Goal: Task Accomplishment & Management: Use online tool/utility

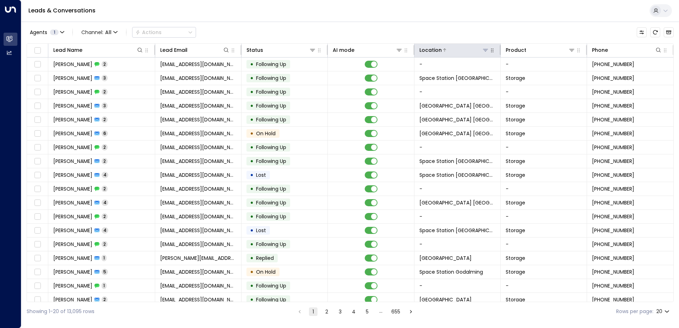
click at [483, 49] on icon at bounding box center [485, 50] width 5 height 2
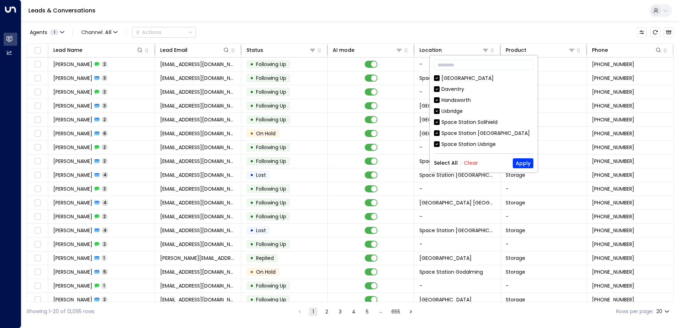
click at [470, 164] on button "Clear" at bounding box center [471, 163] width 14 height 6
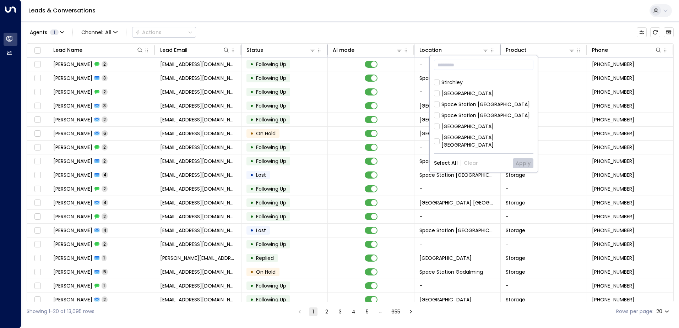
scroll to position [391, 0]
click at [493, 91] on div "[GEOGRAPHIC_DATA] [GEOGRAPHIC_DATA] [GEOGRAPHIC_DATA] Handsworth [GEOGRAPHIC_DA…" at bounding box center [483, 112] width 99 height 75
click at [496, 121] on div "[GEOGRAPHIC_DATA] [GEOGRAPHIC_DATA]" at bounding box center [488, 128] width 92 height 15
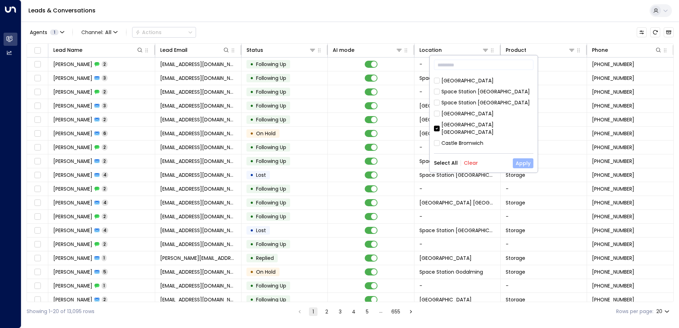
click at [527, 158] on button "Apply" at bounding box center [523, 163] width 21 height 10
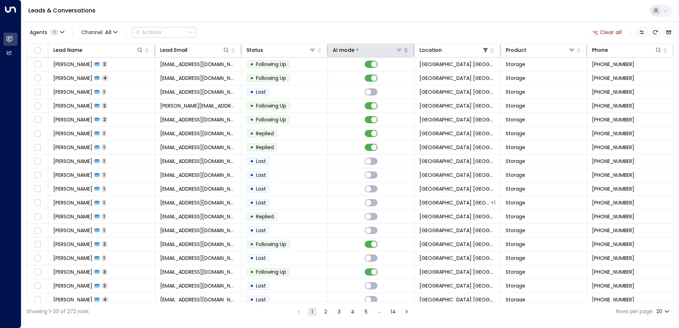
click at [355, 53] on div at bounding box center [379, 50] width 48 height 7
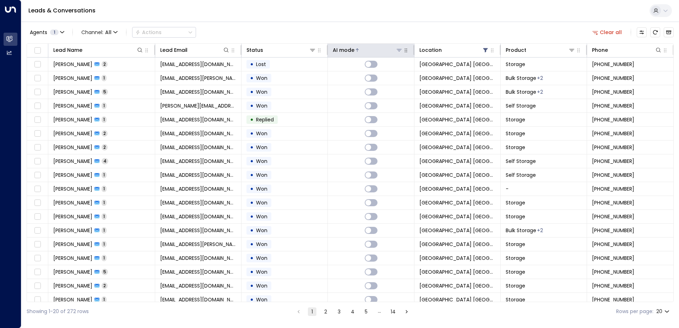
click at [356, 50] on icon at bounding box center [357, 49] width 3 height 3
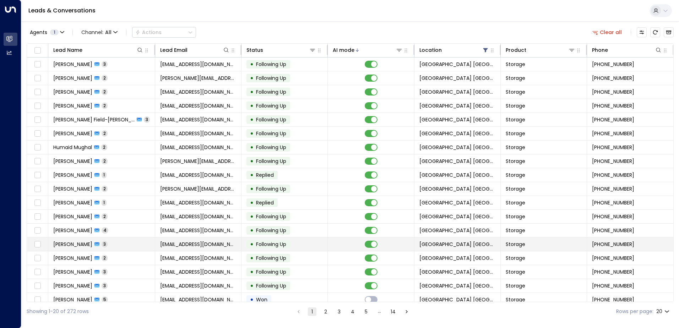
scroll to position [35, 0]
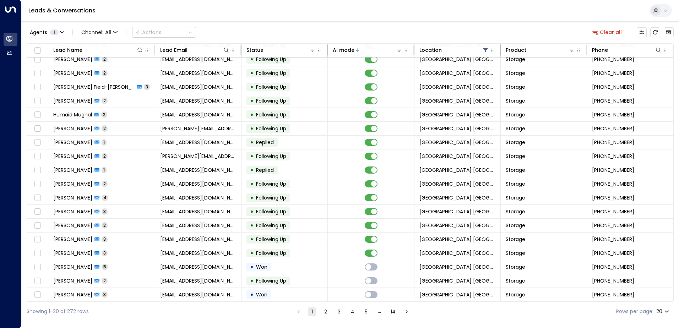
click at [325, 313] on button "2" at bounding box center [326, 312] width 9 height 9
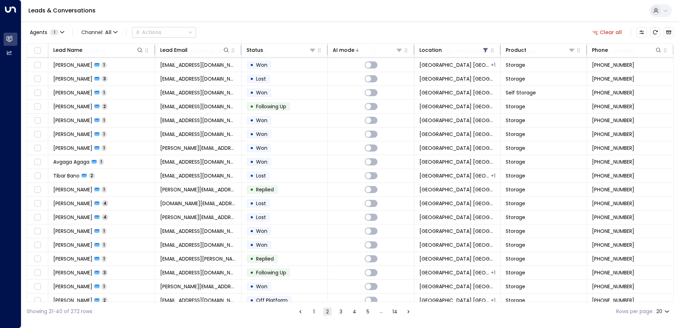
scroll to position [35, 0]
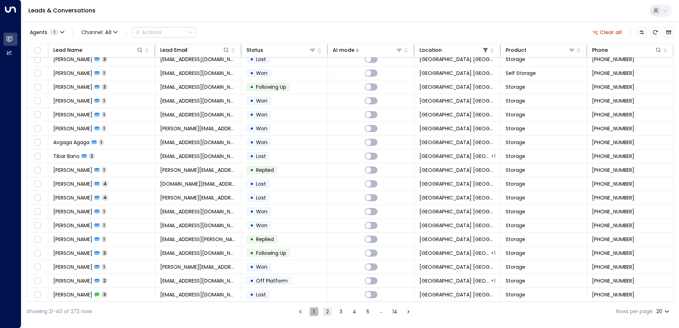
click at [317, 313] on button "1" at bounding box center [314, 312] width 9 height 9
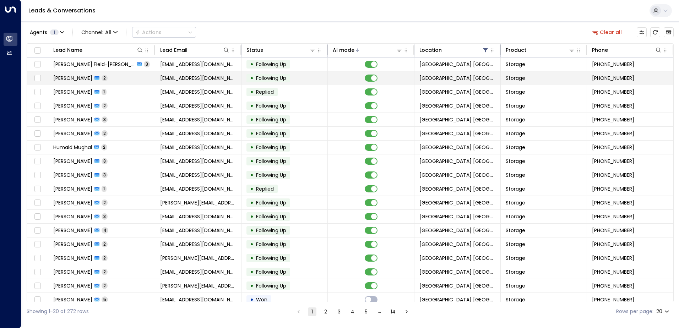
click at [160, 82] on td "[EMAIL_ADDRESS][DOMAIN_NAME]" at bounding box center [198, 78] width 86 height 14
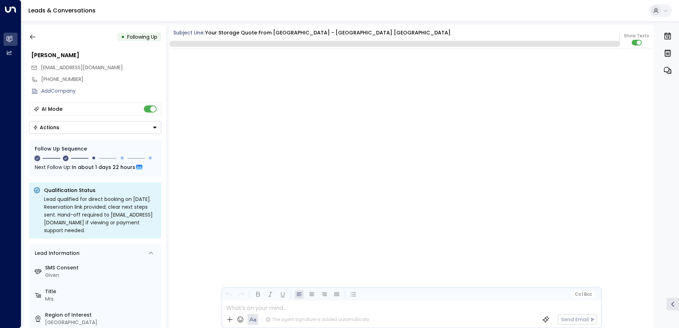
scroll to position [737, 0]
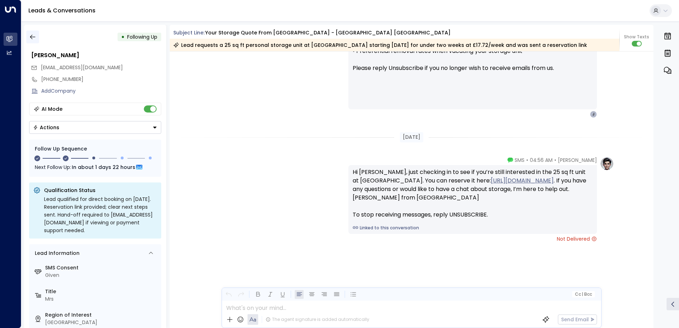
click at [35, 41] on button "button" at bounding box center [32, 37] width 13 height 13
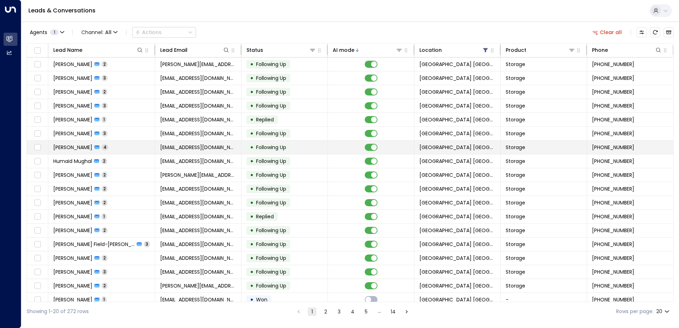
click at [203, 153] on td "[EMAIL_ADDRESS][DOMAIN_NAME]" at bounding box center [198, 148] width 86 height 14
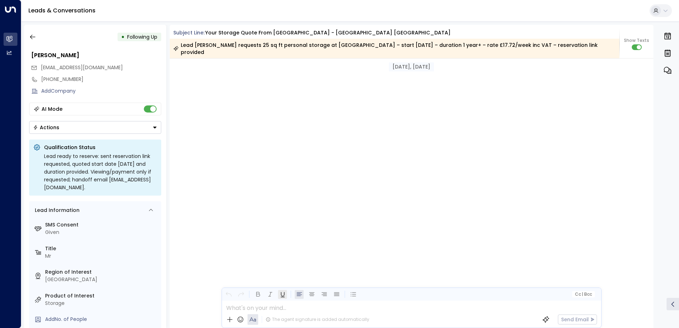
scroll to position [1192, 0]
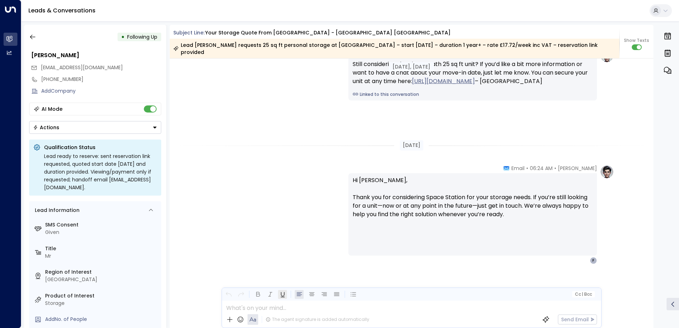
drag, startPoint x: 258, startPoint y: 108, endPoint x: 281, endPoint y: 291, distance: 184.8
click at [37, 37] on button "button" at bounding box center [32, 37] width 13 height 13
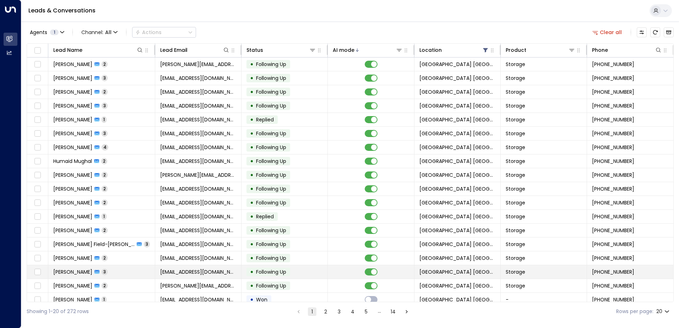
click at [107, 273] on td "[PERSON_NAME] 3" at bounding box center [101, 272] width 107 height 14
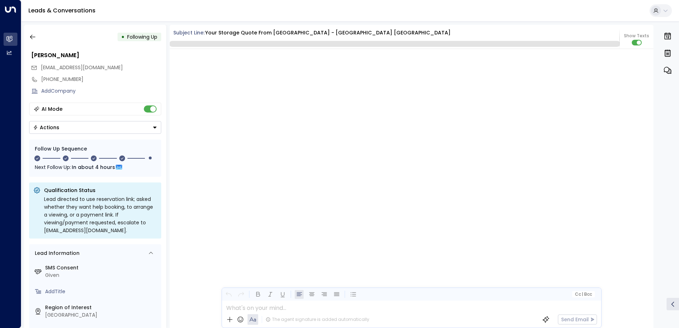
scroll to position [1195, 0]
